Goal: Complete application form

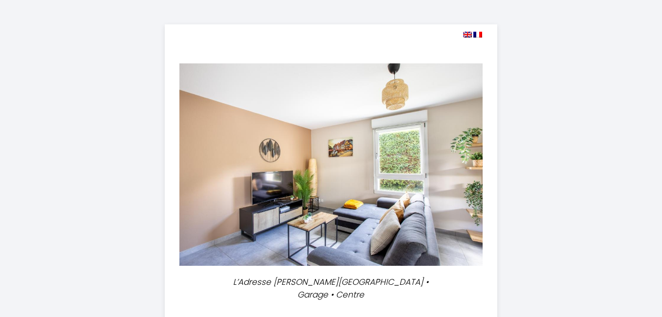
select select
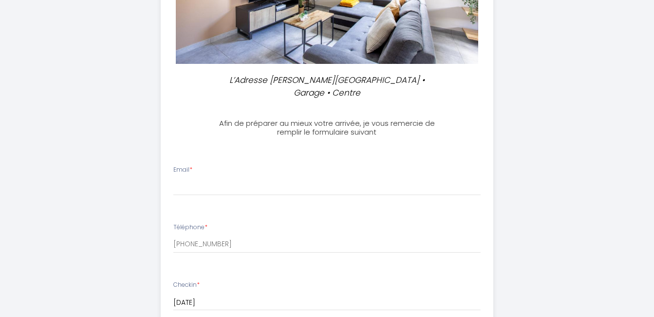
scroll to position [213, 0]
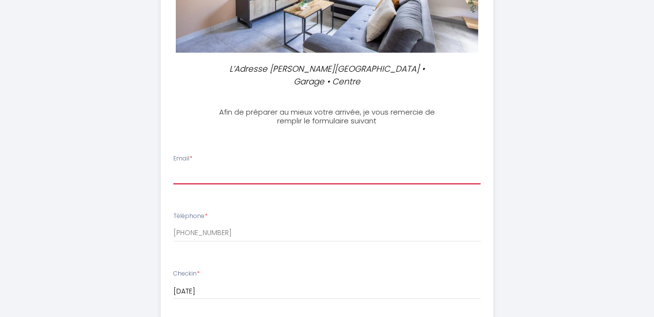
click at [184, 176] on input "Email *" at bounding box center [326, 176] width 307 height 18
type input "[EMAIL_ADDRESS][DOMAIN_NAME]"
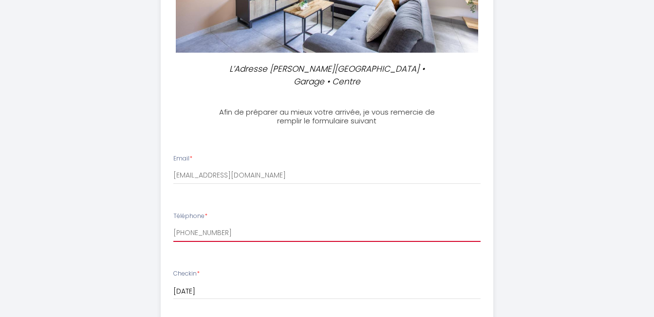
click at [238, 238] on input "[PHONE_NUMBER]" at bounding box center [326, 233] width 307 height 18
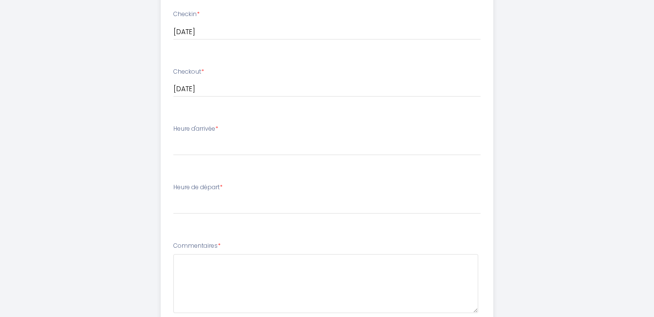
scroll to position [474, 0]
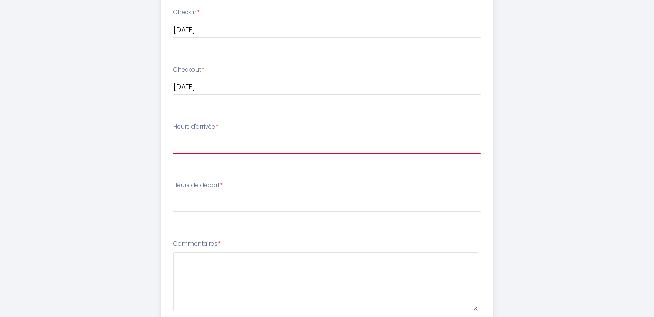
click at [186, 147] on select "17:00 17:30 18:00 18:30 19:00 19:30 20:00 20:30 21:00 21:30 22:00 22:30 23:00 2…" at bounding box center [326, 144] width 307 height 19
select select "17:00"
click at [173, 135] on select "17:00 17:30 18:00 18:30 19:00 19:30 20:00 20:30 21:00 21:30 22:00 22:30 23:00 2…" at bounding box center [326, 144] width 307 height 19
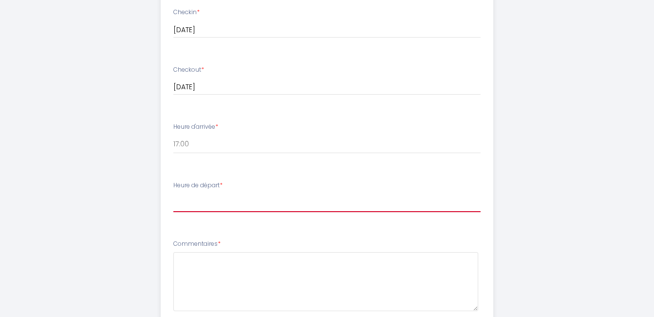
click at [190, 203] on select "00:00 00:30 01:00 01:30 02:00 02:30 03:00 03:30 04:00 04:30 05:00 05:30 06:00 0…" at bounding box center [326, 202] width 307 height 19
select select "11:00"
click at [173, 193] on select "00:00 00:30 01:00 01:30 02:00 02:30 03:00 03:30 04:00 04:30 05:00 05:30 06:00 0…" at bounding box center [326, 202] width 307 height 19
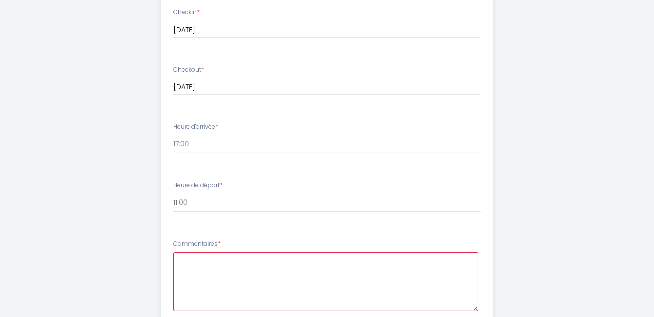
click at [183, 262] on textarea at bounding box center [325, 281] width 305 height 59
click at [179, 259] on textarea "L'heure d'arrivée" at bounding box center [325, 281] width 305 height 59
click at [245, 275] on textarea "Bonjour, L'heure d'arrivée" at bounding box center [325, 281] width 305 height 59
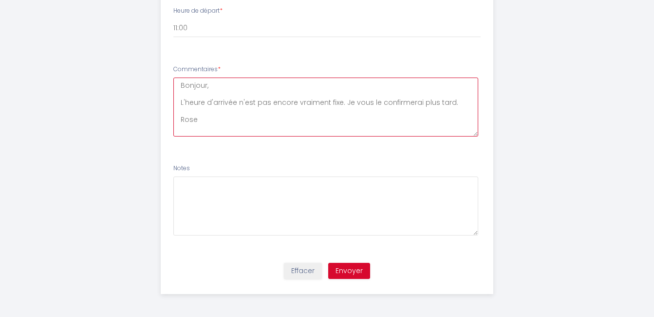
scroll to position [650, 0]
type textarea "Bonjour, L'heure d'arrivée n'est pas encore vraiment fixe. Je vous le confirmer…"
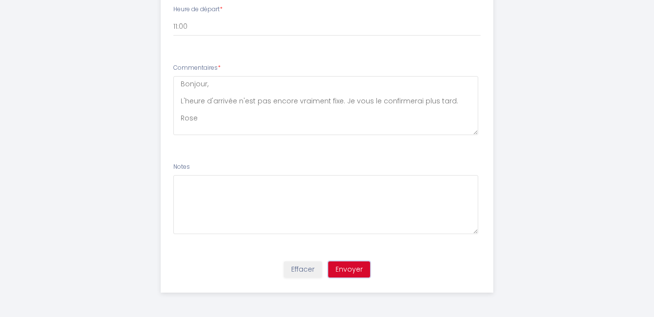
click at [356, 270] on button "Envoyer" at bounding box center [349, 269] width 42 height 17
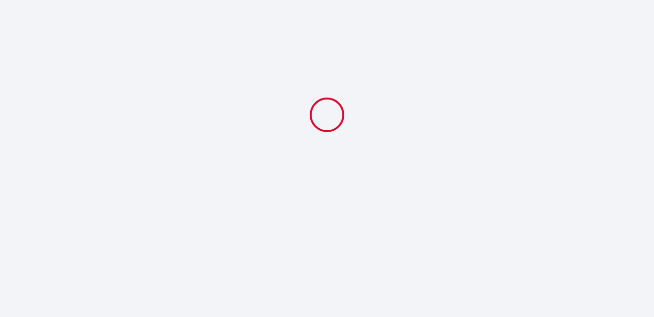
select select "11:00"
